Goal: Transaction & Acquisition: Subscribe to service/newsletter

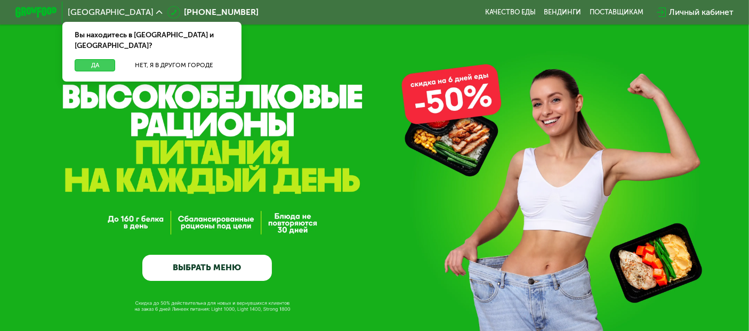
click at [88, 59] on button "Да" at bounding box center [95, 65] width 40 height 12
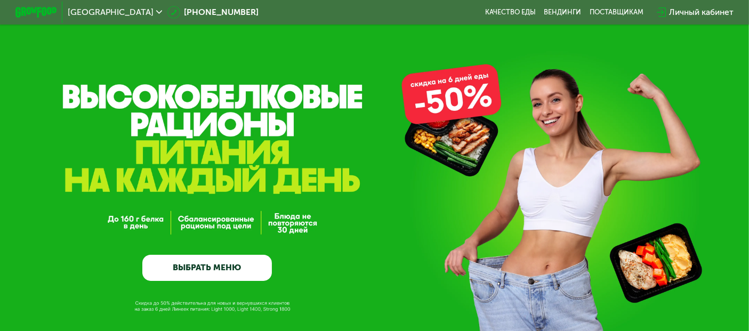
scroll to position [59, 0]
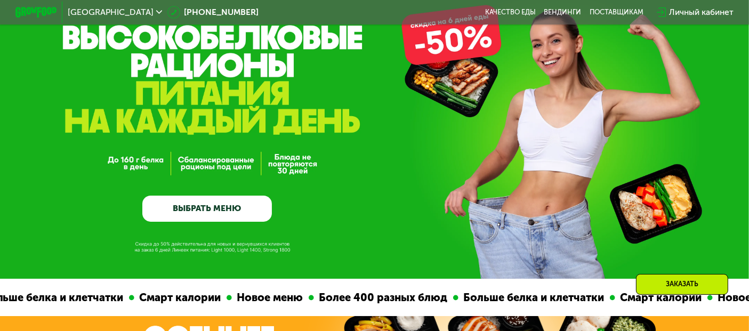
click at [205, 221] on link "ВЫБРАТЬ МЕНЮ" at bounding box center [206, 209] width 129 height 26
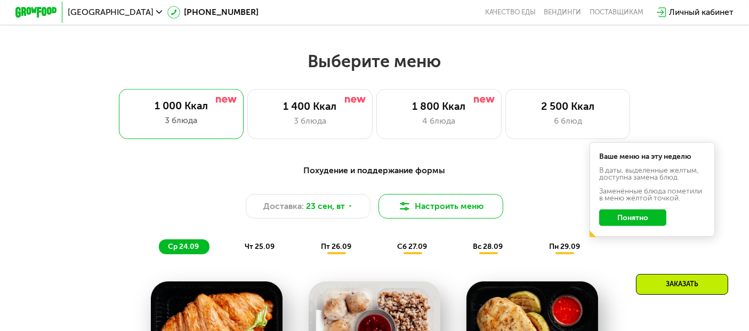
scroll to position [665, 0]
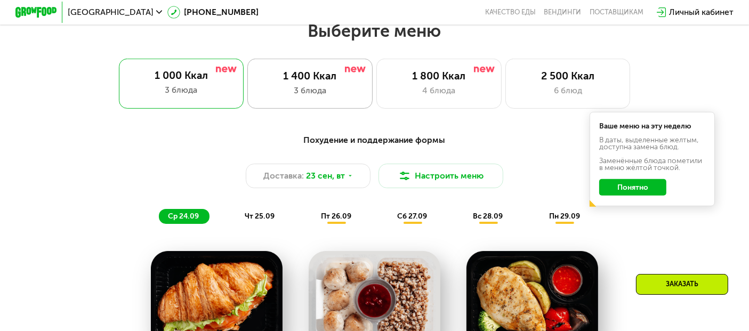
click at [312, 87] on div "1 400 Ккал 3 блюда" at bounding box center [309, 84] width 125 height 50
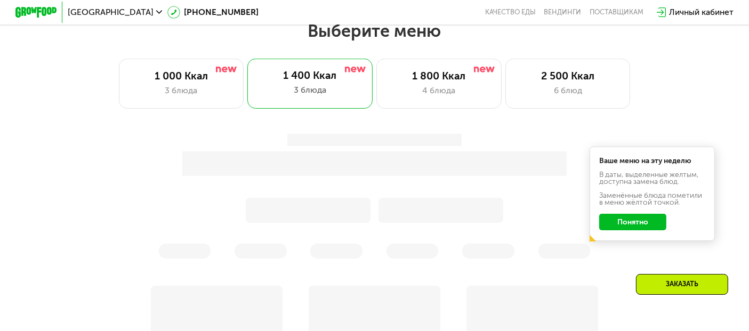
click at [644, 226] on button "Понятно" at bounding box center [632, 222] width 67 height 17
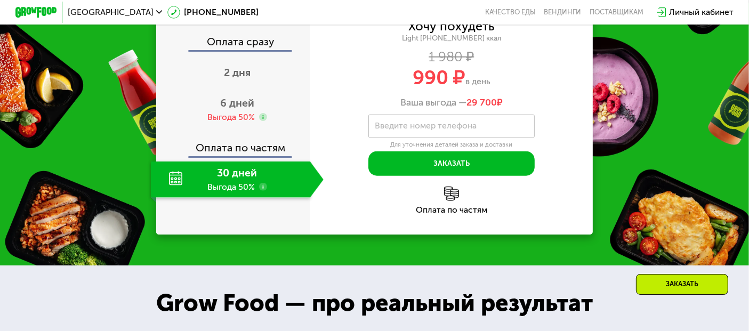
scroll to position [1257, 0]
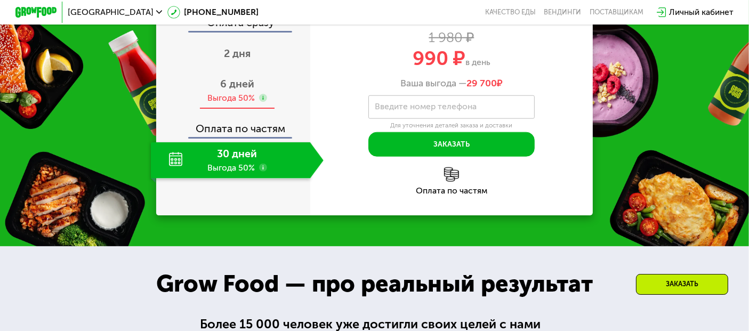
click at [248, 109] on div "6 дней Выгода 50%" at bounding box center [237, 90] width 173 height 36
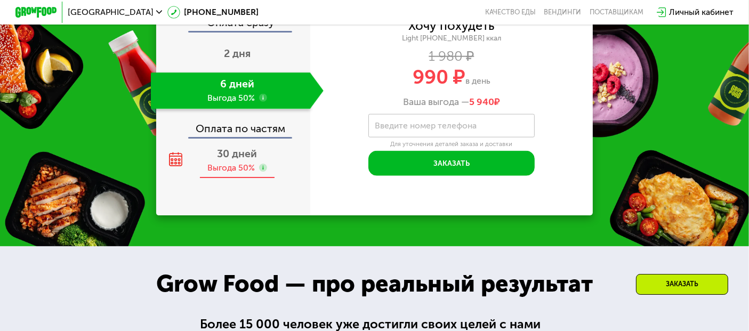
click at [240, 160] on span "30 дней" at bounding box center [237, 154] width 40 height 12
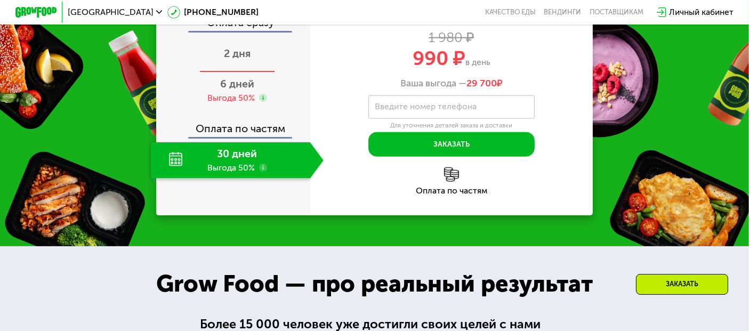
click at [238, 60] on span "2 дня" at bounding box center [237, 53] width 27 height 12
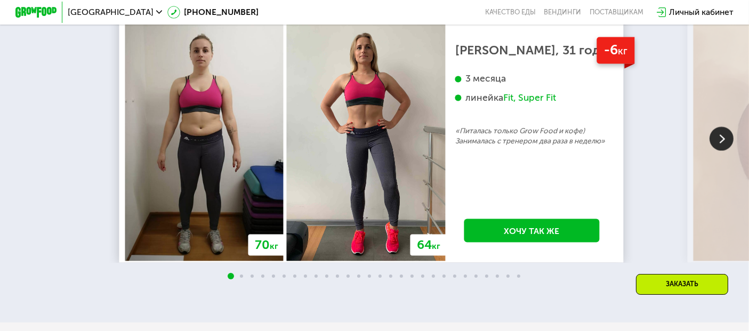
scroll to position [2042, 0]
